Goal: Transaction & Acquisition: Purchase product/service

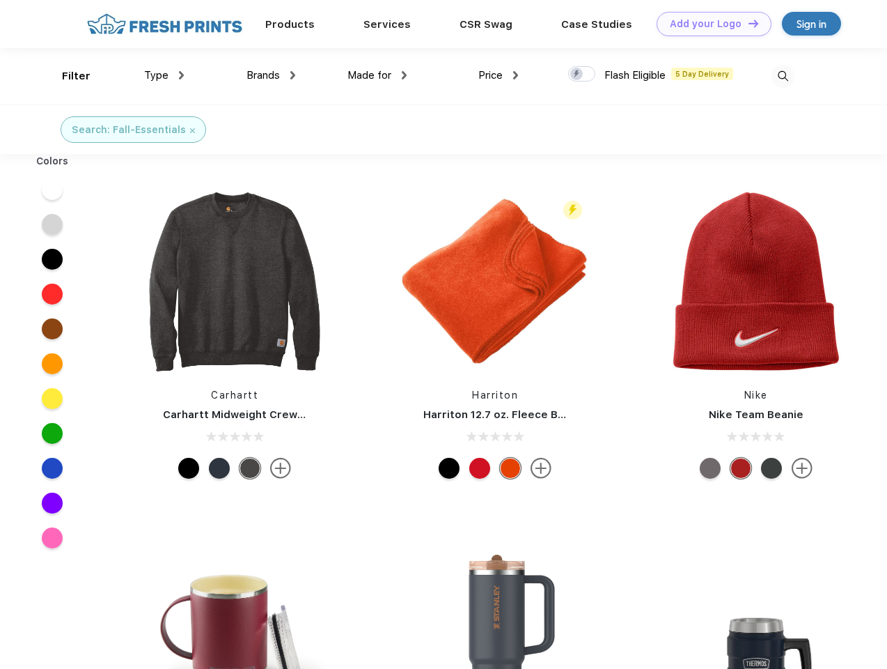
click at [709, 24] on link "Add your Logo Design Tool" at bounding box center [714, 24] width 115 height 24
click at [0, 0] on div "Design Tool" at bounding box center [0, 0] width 0 height 0
click at [747, 23] on link "Add your Logo Design Tool" at bounding box center [714, 24] width 115 height 24
click at [67, 76] on div "Filter" at bounding box center [76, 76] width 29 height 16
click at [164, 75] on span "Type" at bounding box center [156, 75] width 24 height 13
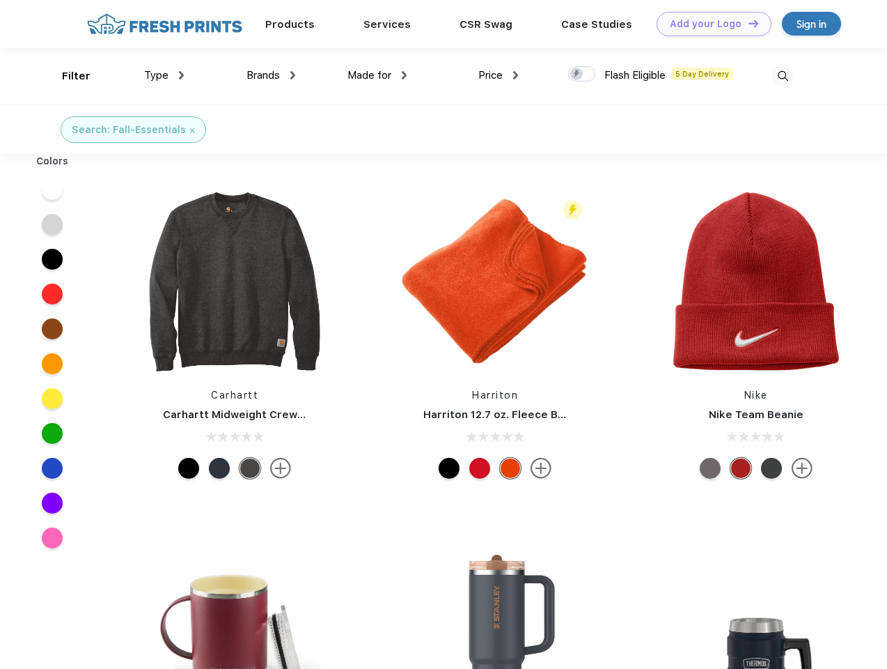
click at [271, 75] on span "Brands" at bounding box center [263, 75] width 33 height 13
click at [377, 75] on span "Made for" at bounding box center [369, 75] width 44 height 13
click at [499, 75] on span "Price" at bounding box center [490, 75] width 24 height 13
click at [582, 75] on div at bounding box center [581, 73] width 27 height 15
click at [577, 75] on input "checkbox" at bounding box center [572, 69] width 9 height 9
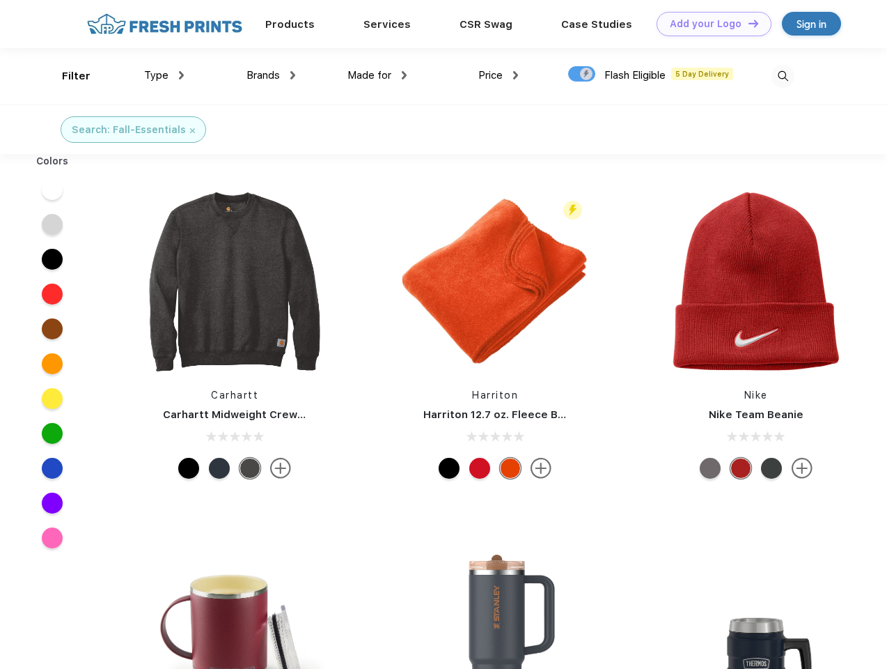
click at [783, 76] on img at bounding box center [783, 76] width 23 height 23
